Goal: Check status: Check status

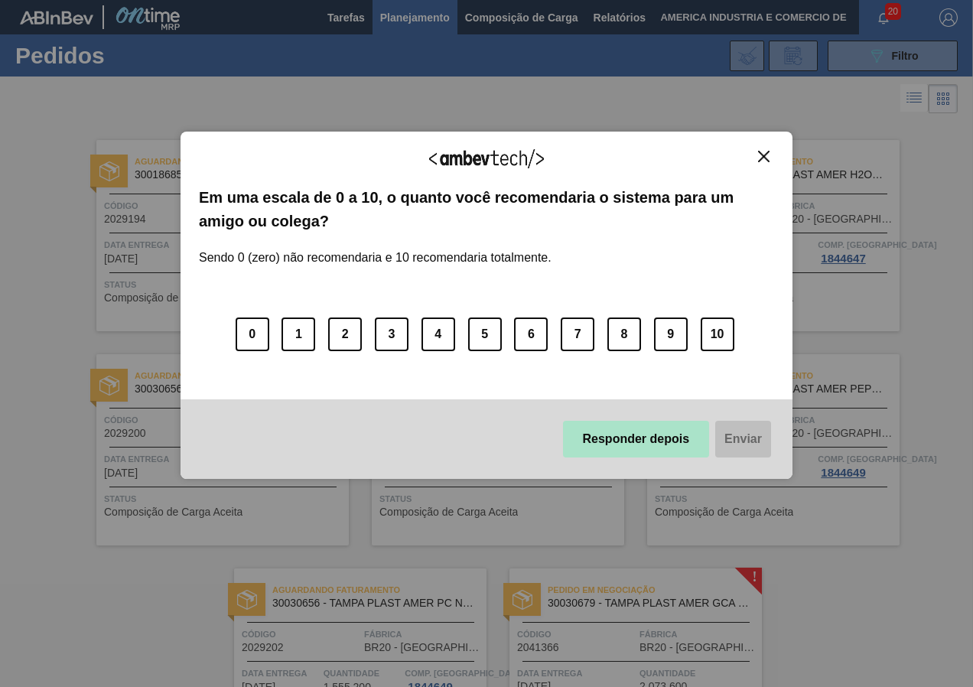
click at [615, 430] on button "Responder depois" at bounding box center [636, 439] width 147 height 37
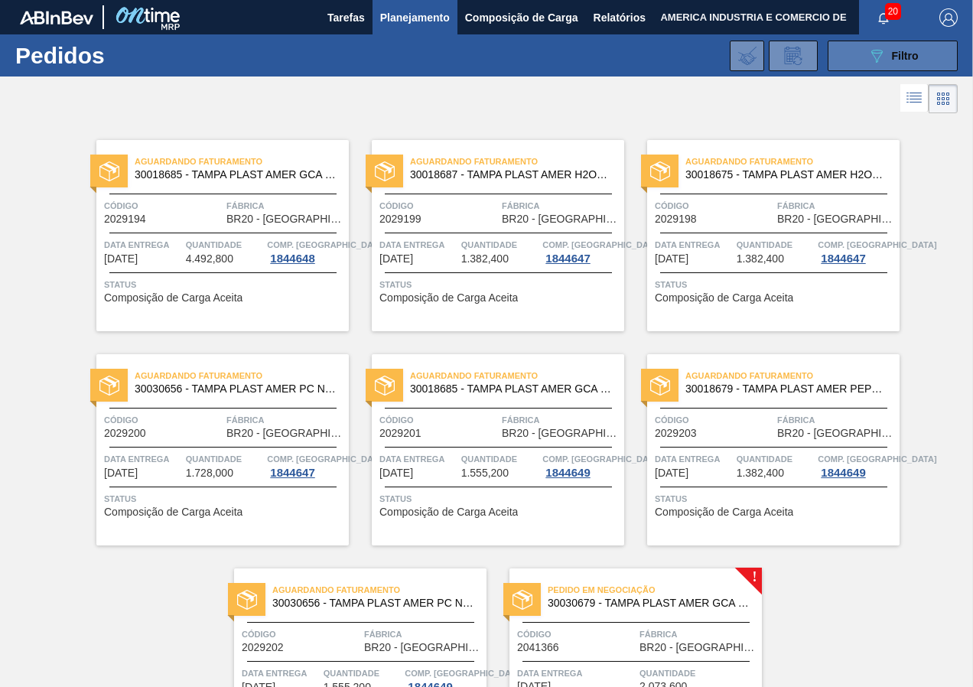
click at [863, 51] on button "089F7B8B-B2A5-4AFE-B5C0-19BA573D28AC Filtro" at bounding box center [892, 56] width 130 height 31
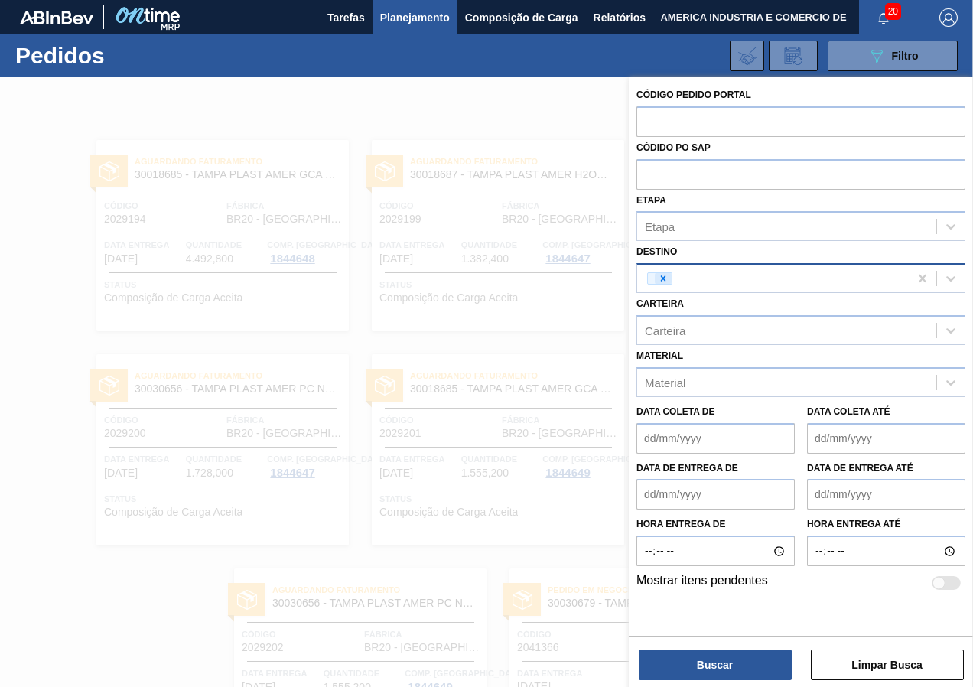
click at [655, 276] on div at bounding box center [663, 278] width 17 height 11
type input "curitibana"
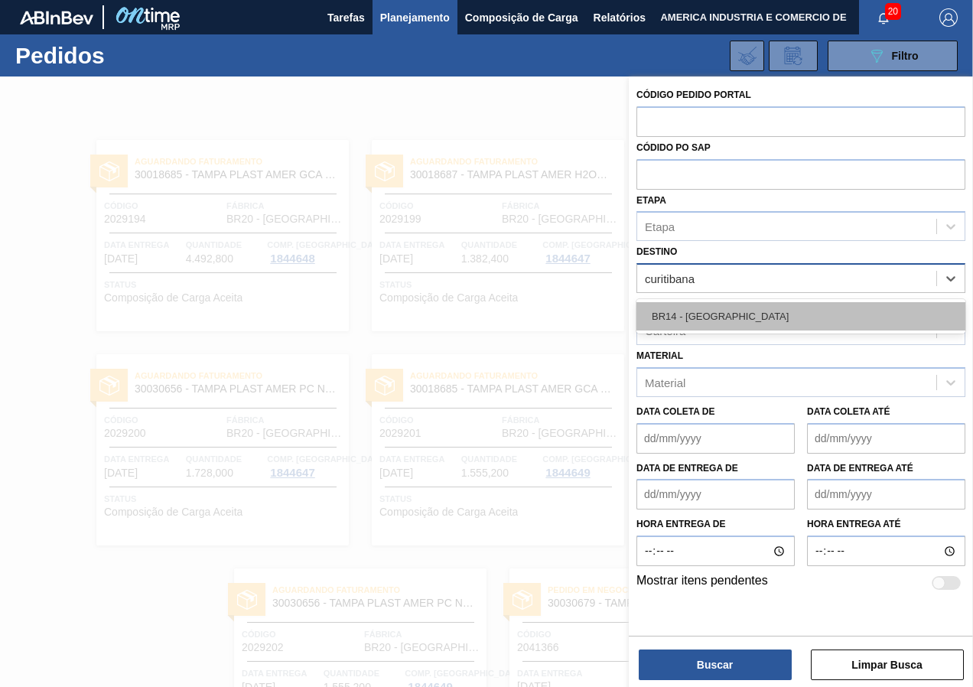
click at [735, 310] on div "BR14 - [GEOGRAPHIC_DATA]" at bounding box center [800, 316] width 329 height 28
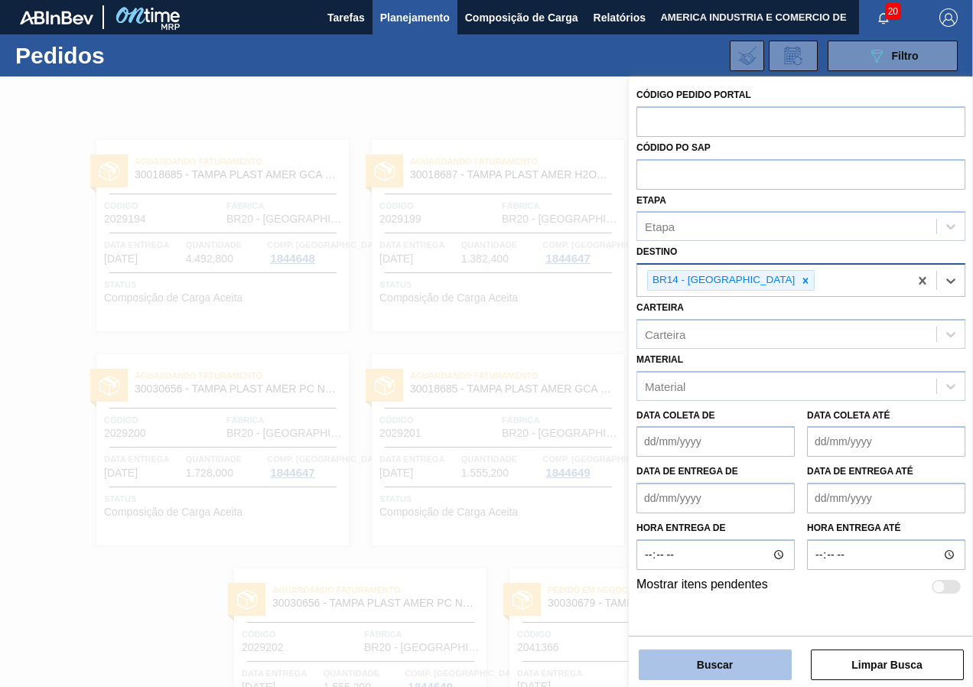
click at [768, 677] on button "Buscar" at bounding box center [714, 664] width 153 height 31
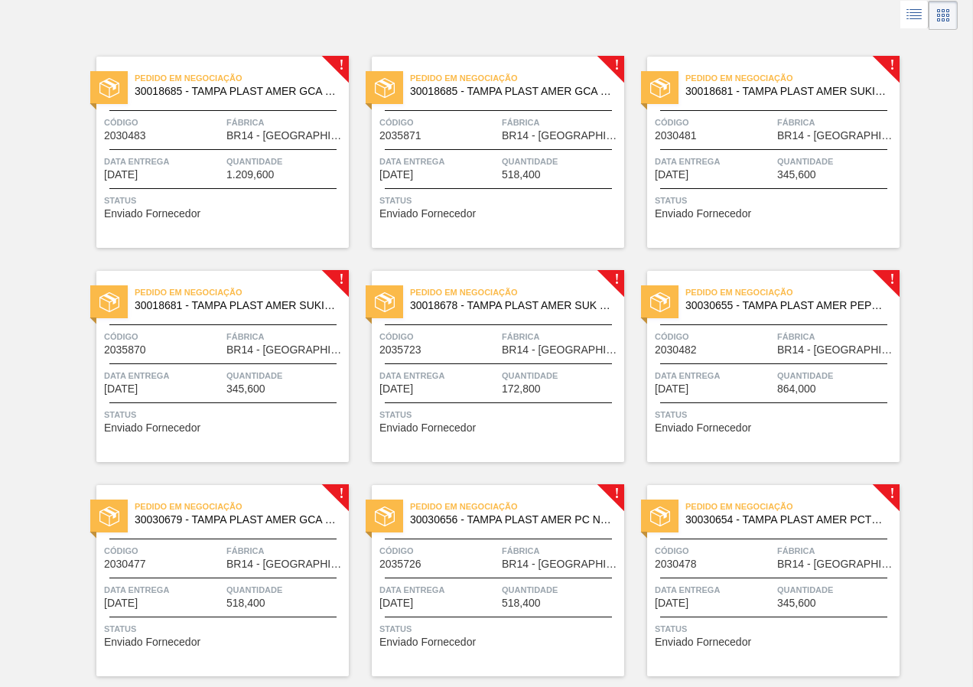
scroll to position [129, 0]
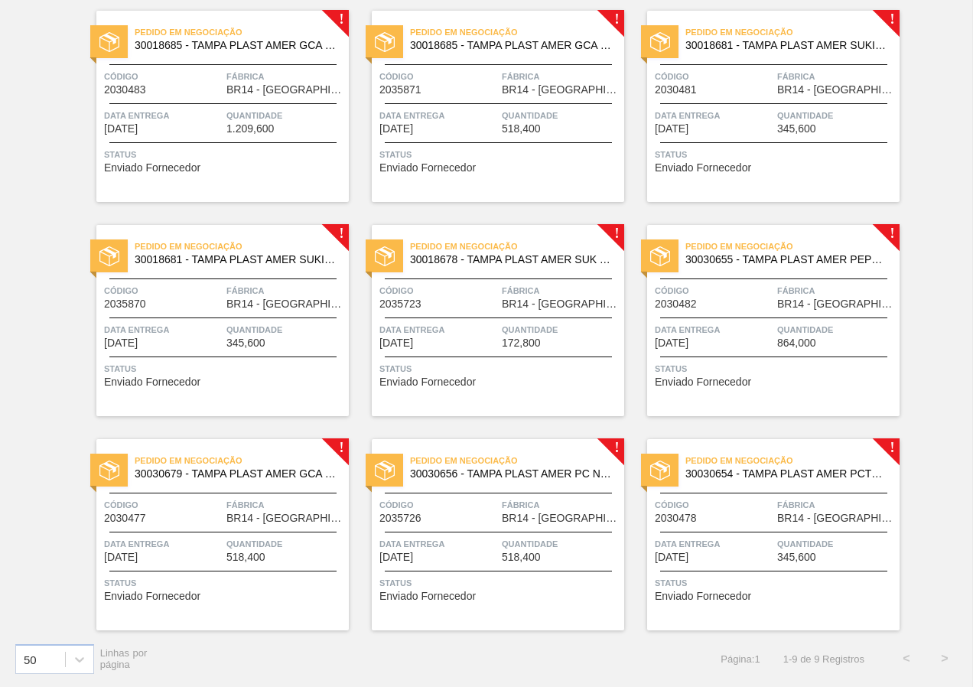
click at [217, 164] on div "Status Enviado Fornecedor" at bounding box center [224, 159] width 241 height 24
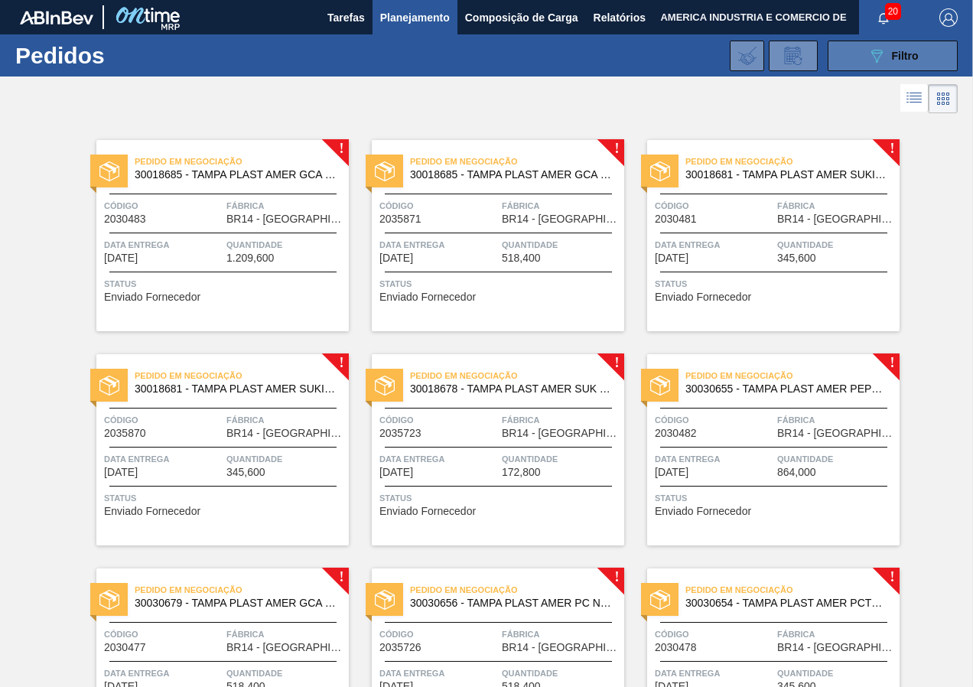
click at [849, 60] on button "089F7B8B-B2A5-4AFE-B5C0-19BA573D28AC Filtro" at bounding box center [892, 56] width 130 height 31
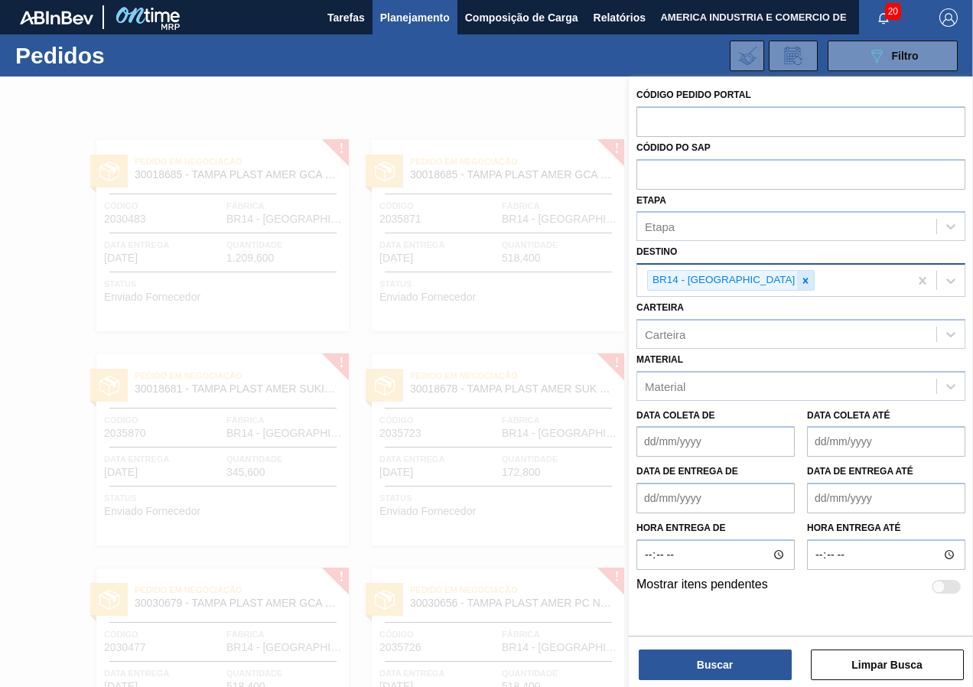
click at [800, 279] on icon at bounding box center [805, 280] width 11 height 11
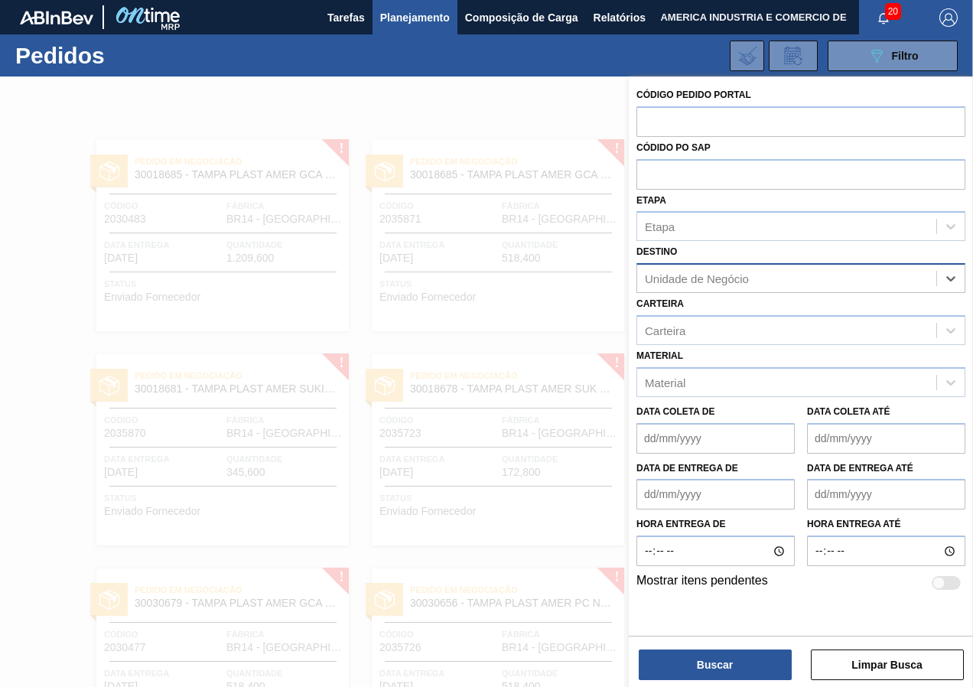
click at [742, 279] on div "Unidade de Negócio" at bounding box center [697, 278] width 104 height 13
type input "viam"
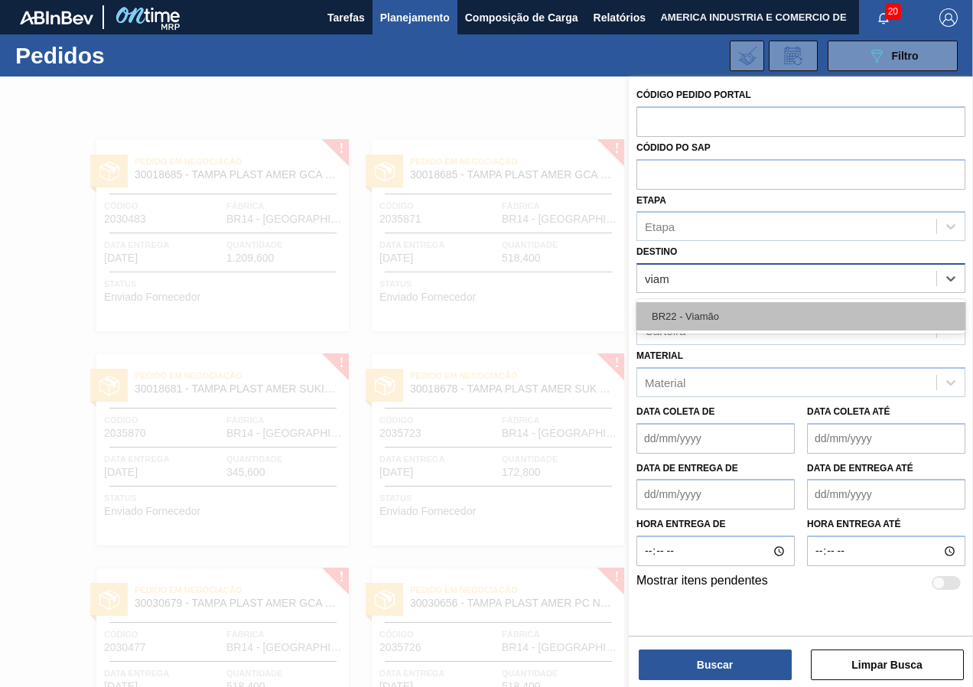
click at [791, 309] on div "BR22 - Viamão" at bounding box center [800, 316] width 329 height 28
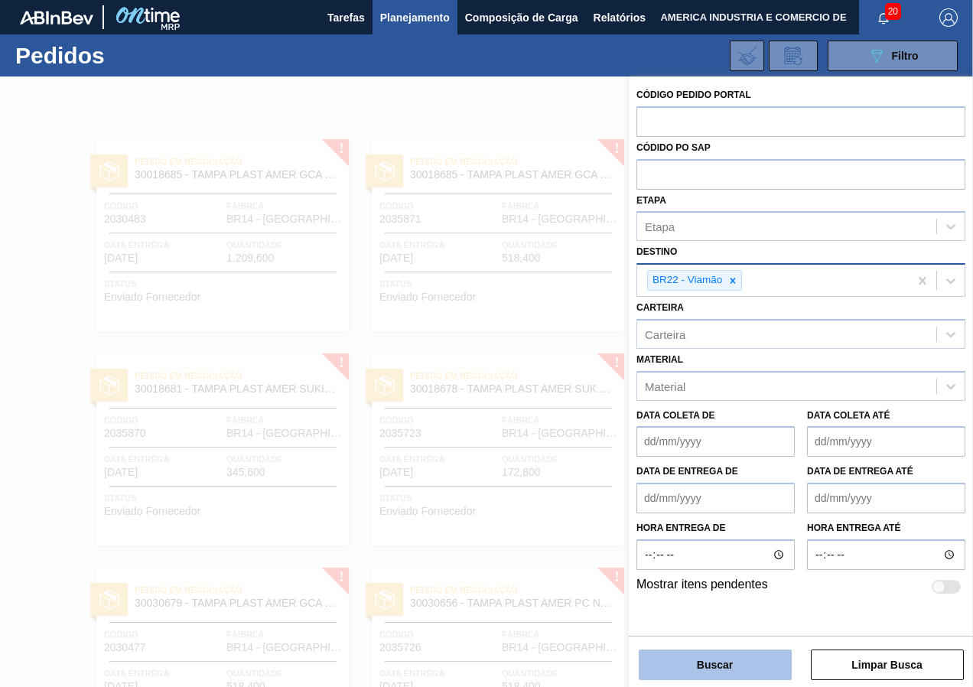
click at [725, 666] on button "Buscar" at bounding box center [714, 664] width 153 height 31
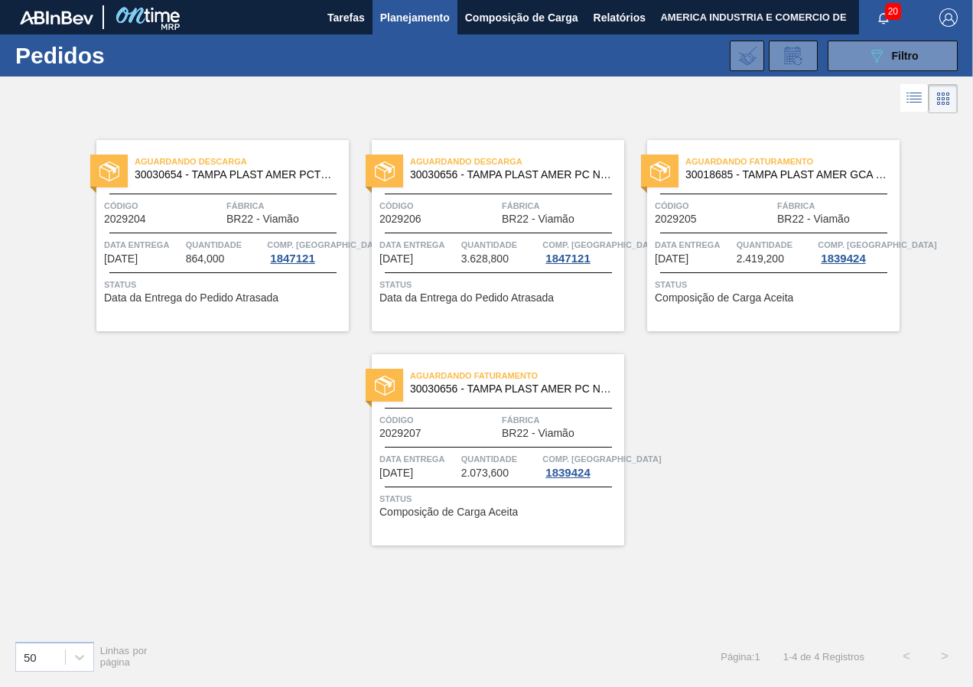
click at [774, 284] on span "Status" at bounding box center [775, 284] width 241 height 15
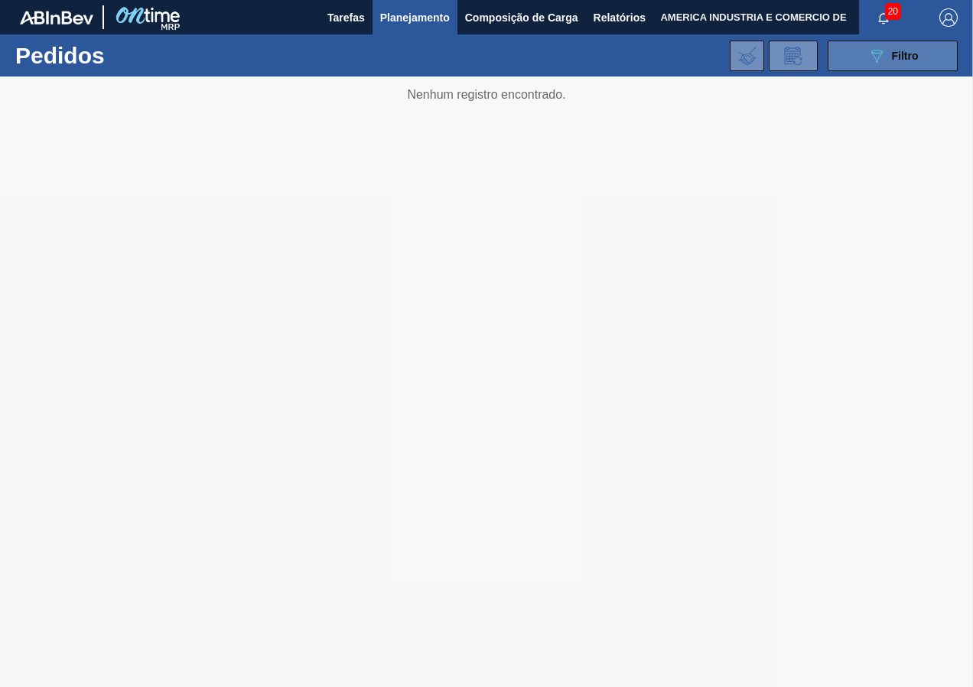
click at [892, 57] on span "Filtro" at bounding box center [905, 56] width 27 height 12
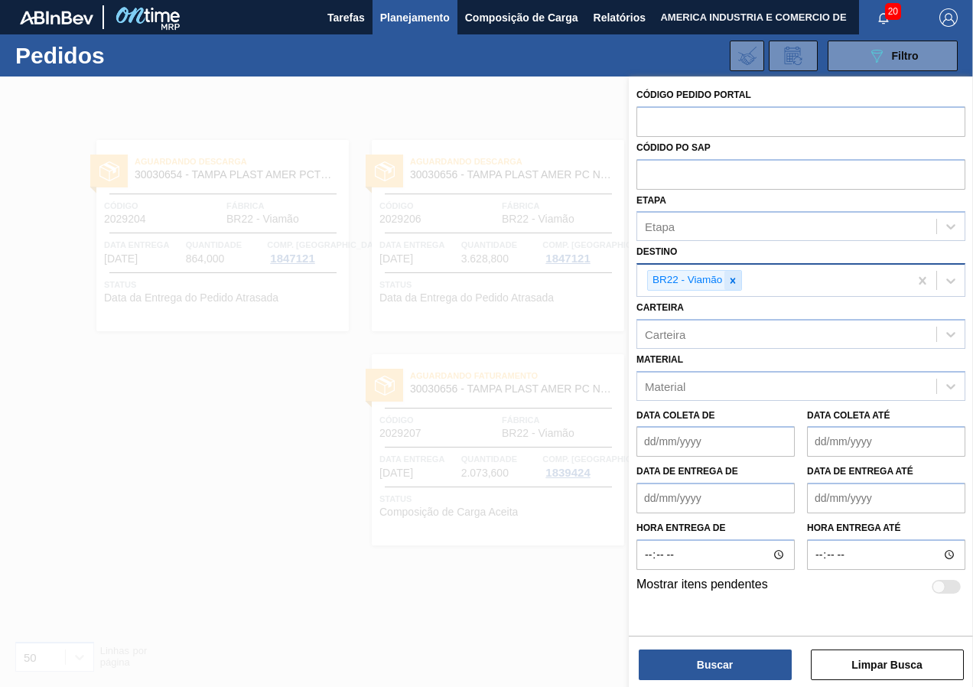
click at [737, 281] on icon at bounding box center [732, 280] width 11 height 11
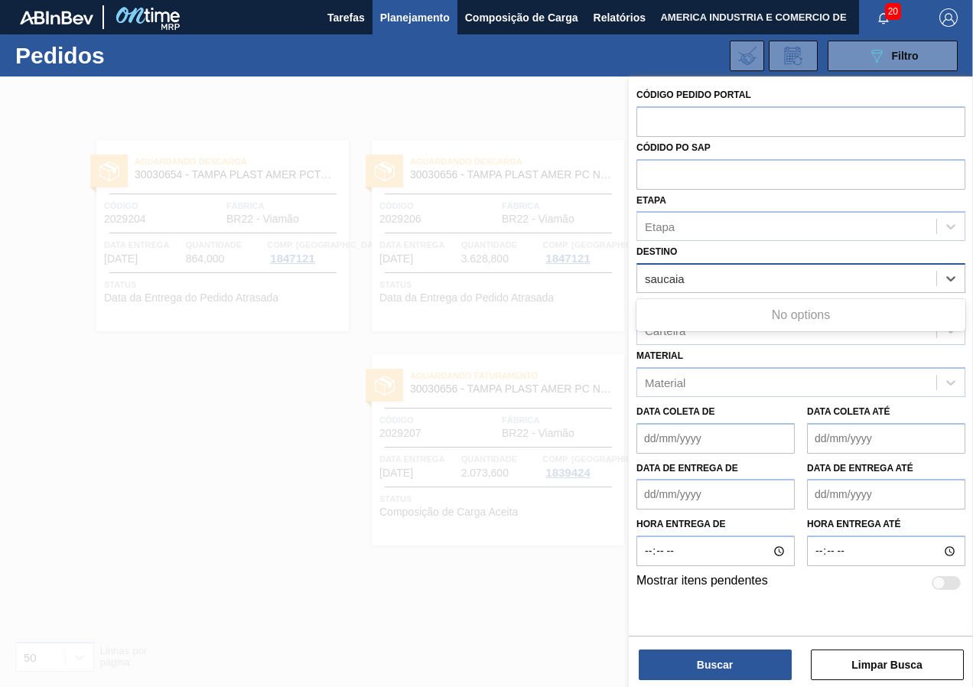
type input "sapucaia"
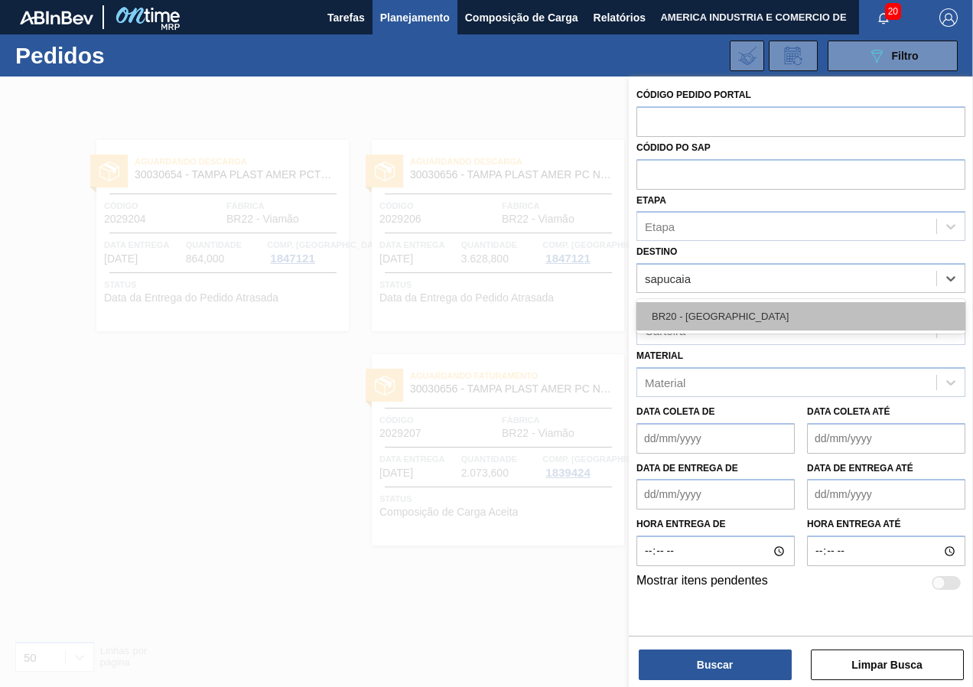
click at [732, 306] on div "BR20 - [GEOGRAPHIC_DATA]" at bounding box center [800, 316] width 329 height 28
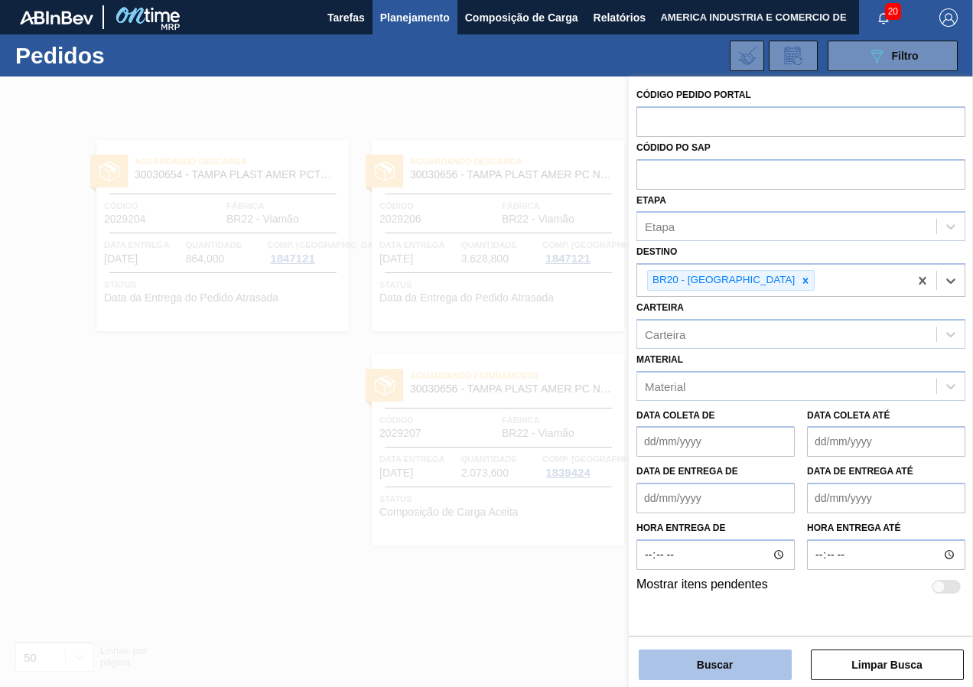
click at [730, 674] on button "Buscar" at bounding box center [714, 664] width 153 height 31
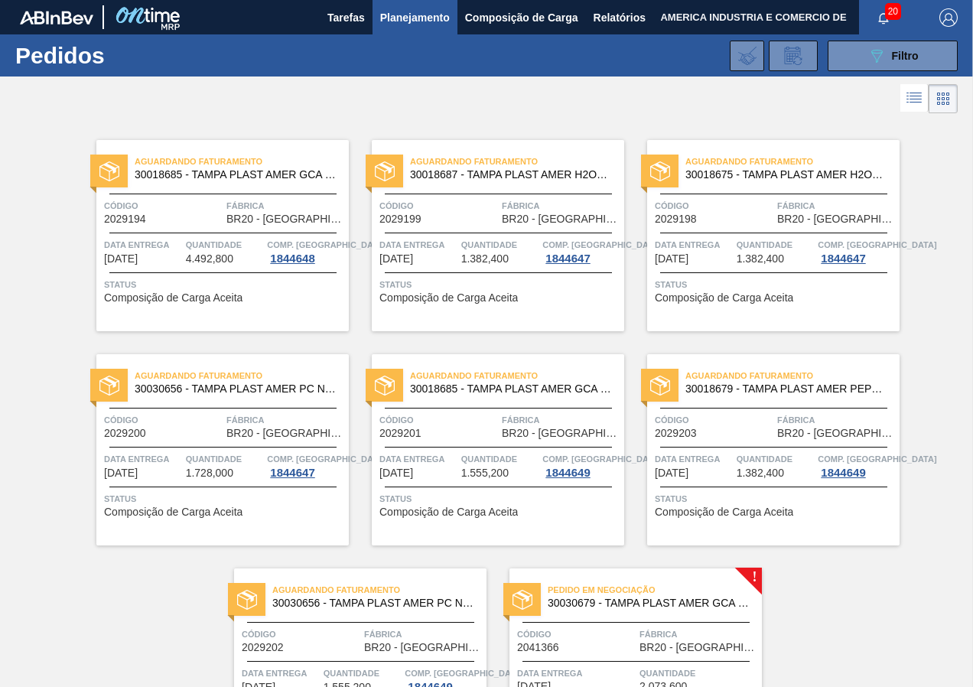
click at [581, 302] on div "Aguardando Faturamento 30018687 - [GEOGRAPHIC_DATA] PLAST AMER H2OH LIMAO S/LIN…" at bounding box center [498, 235] width 252 height 191
click at [914, 64] on div "089F7B8B-B2A5-4AFE-B5C0-19BA573D28AC Filtro" at bounding box center [892, 56] width 51 height 18
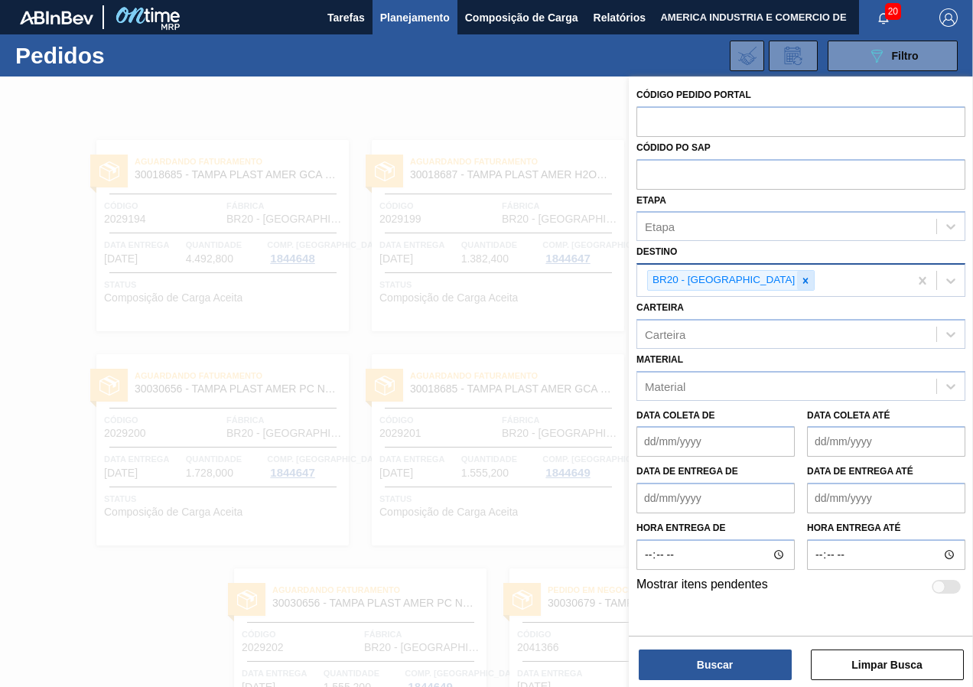
click at [803, 282] on icon at bounding box center [805, 280] width 5 height 5
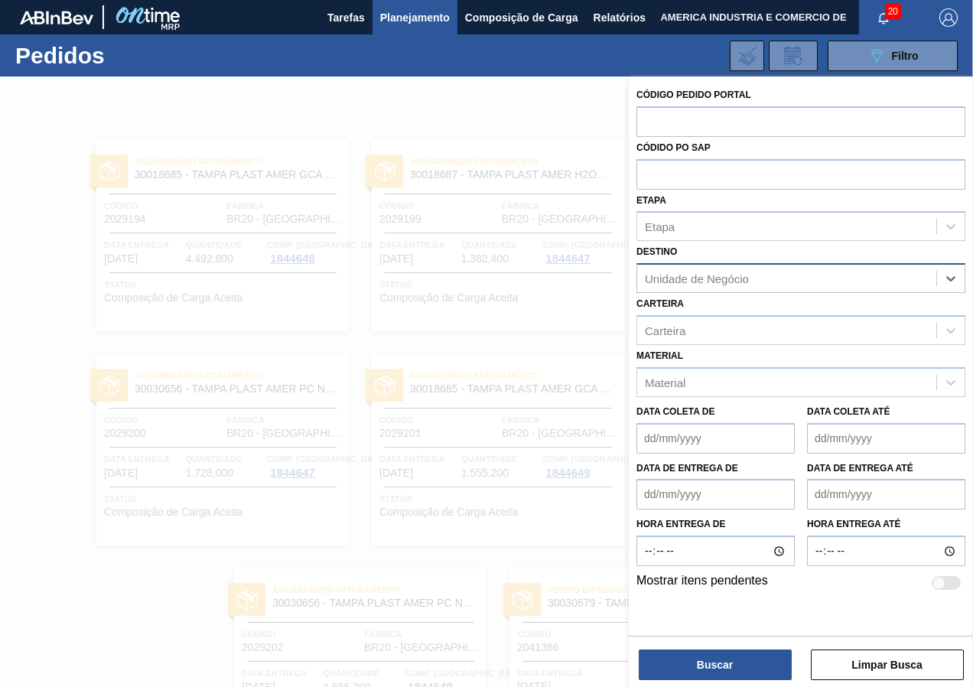
click at [739, 278] on div "Unidade de Negócio" at bounding box center [697, 278] width 104 height 13
click at [509, 111] on div at bounding box center [486, 419] width 973 height 687
